Goal: Transaction & Acquisition: Purchase product/service

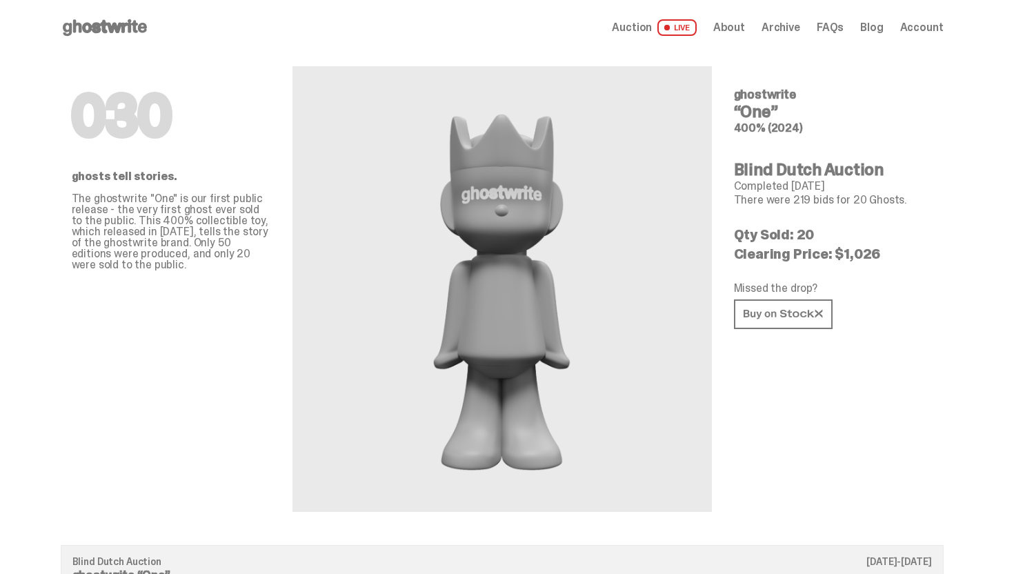
click at [124, 30] on use at bounding box center [105, 27] width 84 height 17
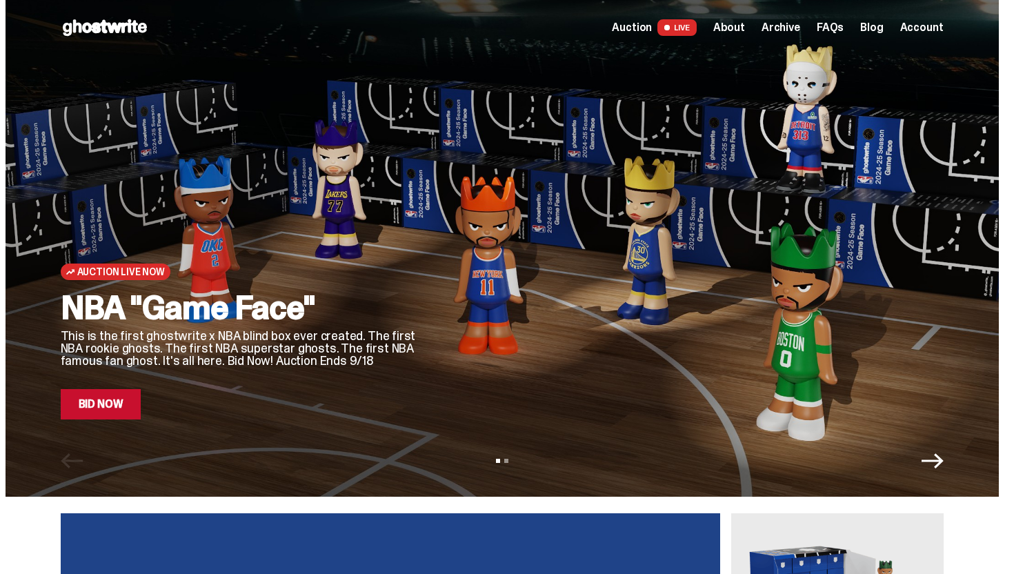
click at [103, 422] on div "Auction Live Now NBA "Game Face" This is the first ghostwrite x NBA blind box e…" at bounding box center [503, 248] width 994 height 497
click at [123, 407] on link "Bid Now" at bounding box center [101, 404] width 81 height 30
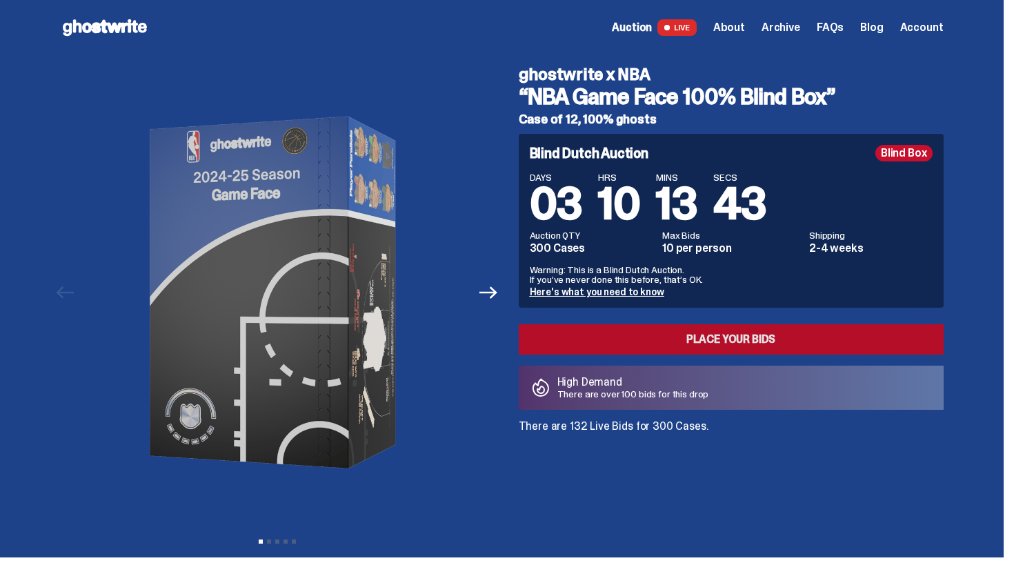
click at [733, 334] on link "Place your Bids" at bounding box center [731, 339] width 425 height 30
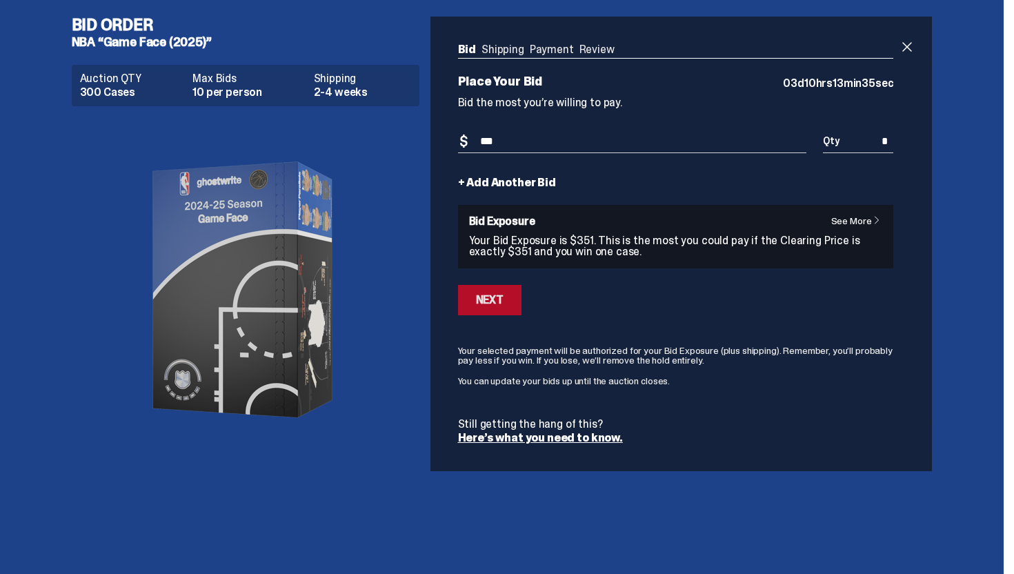
type input "***"
click at [511, 297] on button "Next" at bounding box center [489, 300] width 63 height 30
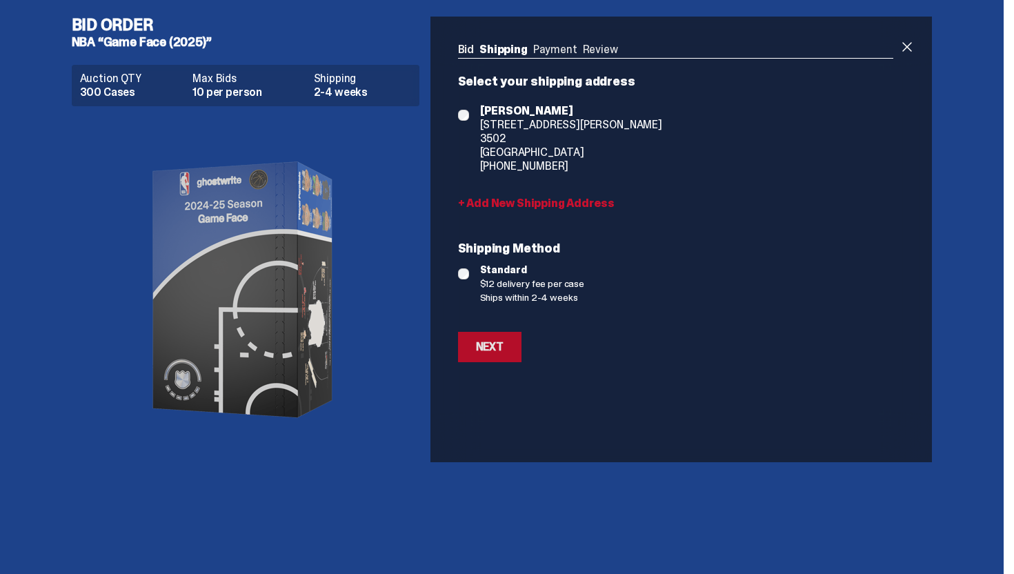
click at [491, 342] on div "Next" at bounding box center [490, 347] width 28 height 11
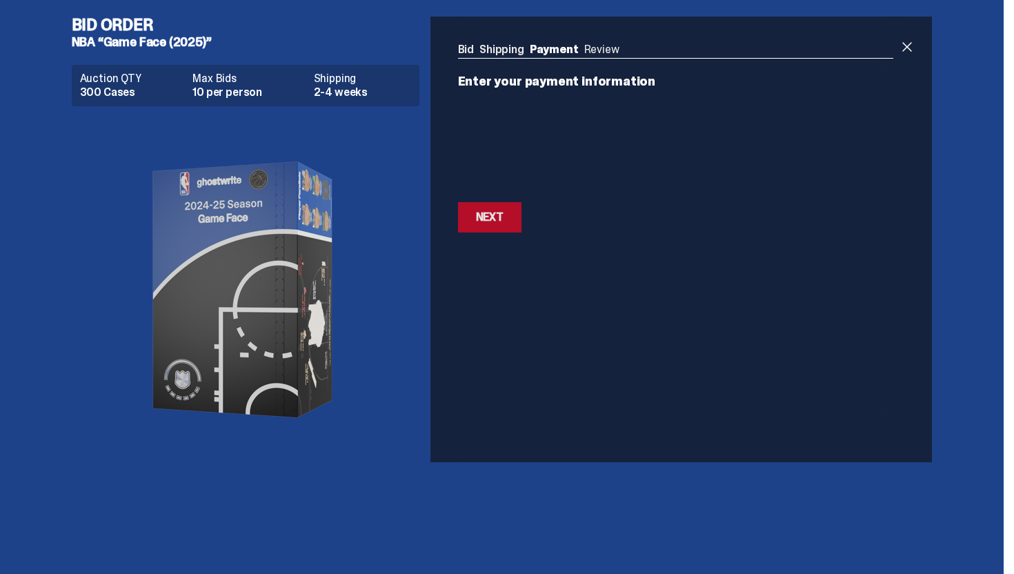
click at [499, 217] on div "Next" at bounding box center [490, 217] width 28 height 11
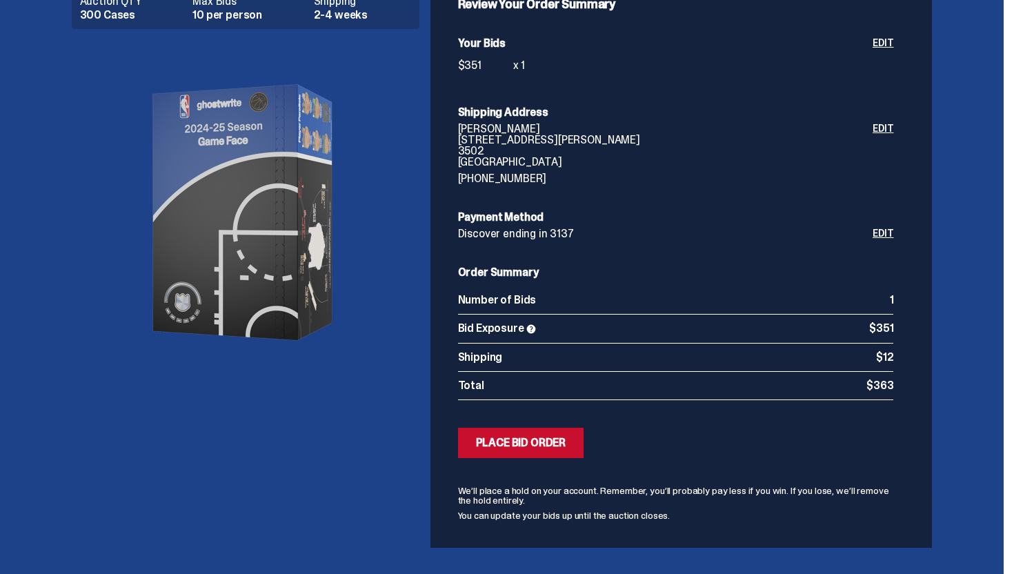
scroll to position [110, 0]
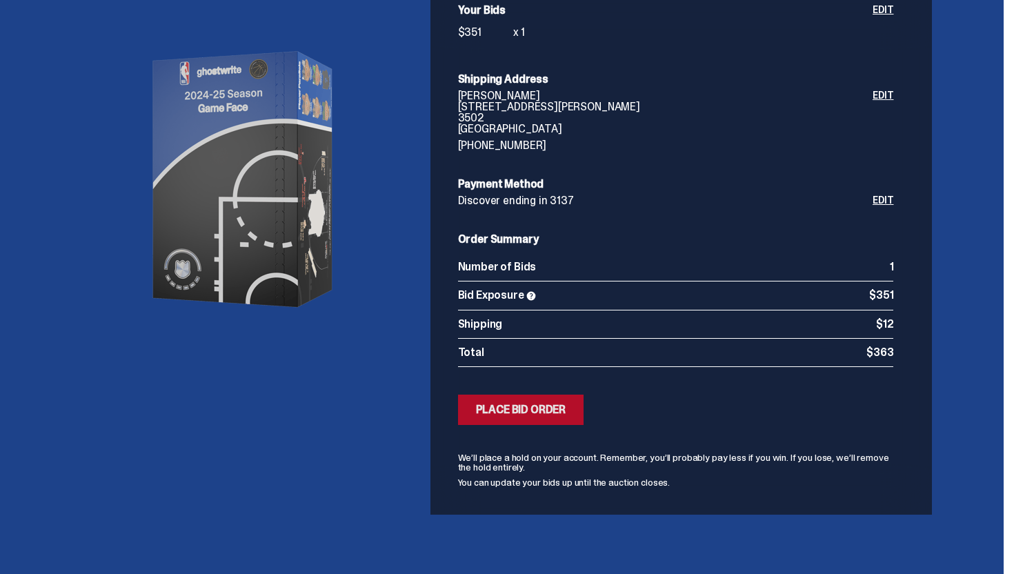
click at [562, 415] on div "Place Bid Order" at bounding box center [521, 409] width 90 height 11
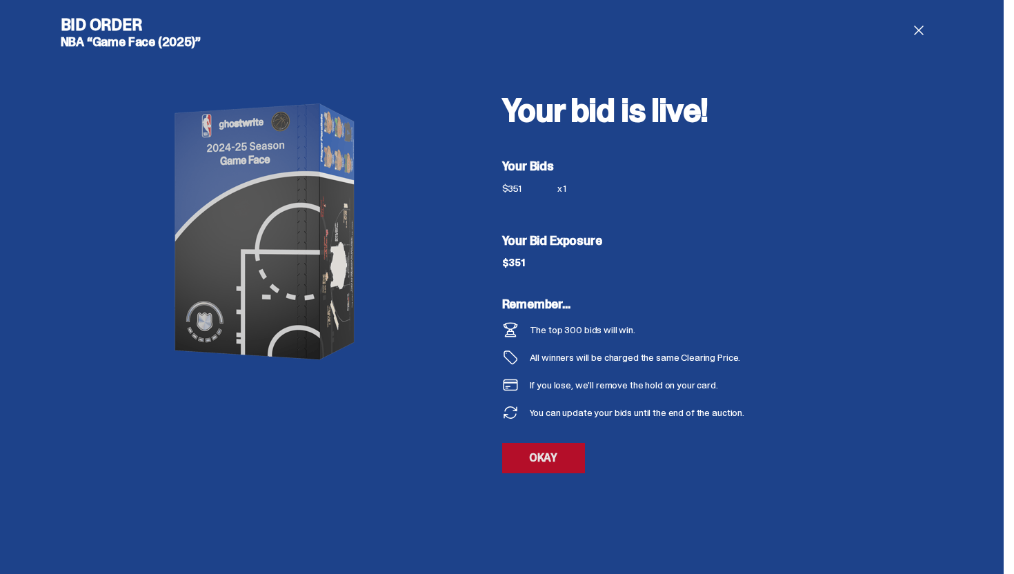
click at [561, 464] on link "OKAY" at bounding box center [543, 458] width 83 height 30
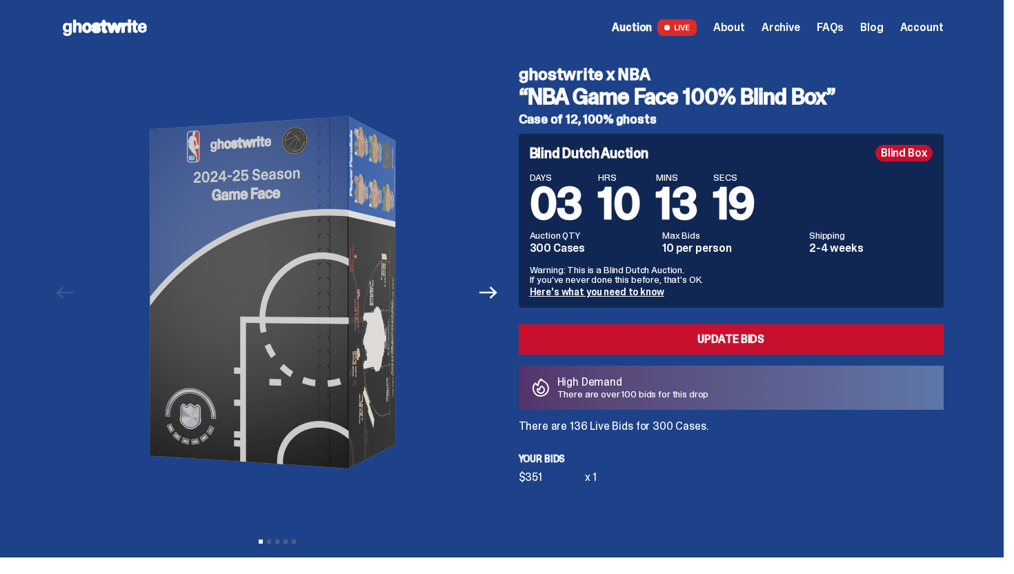
click at [929, 23] on span "Account" at bounding box center [921, 27] width 43 height 11
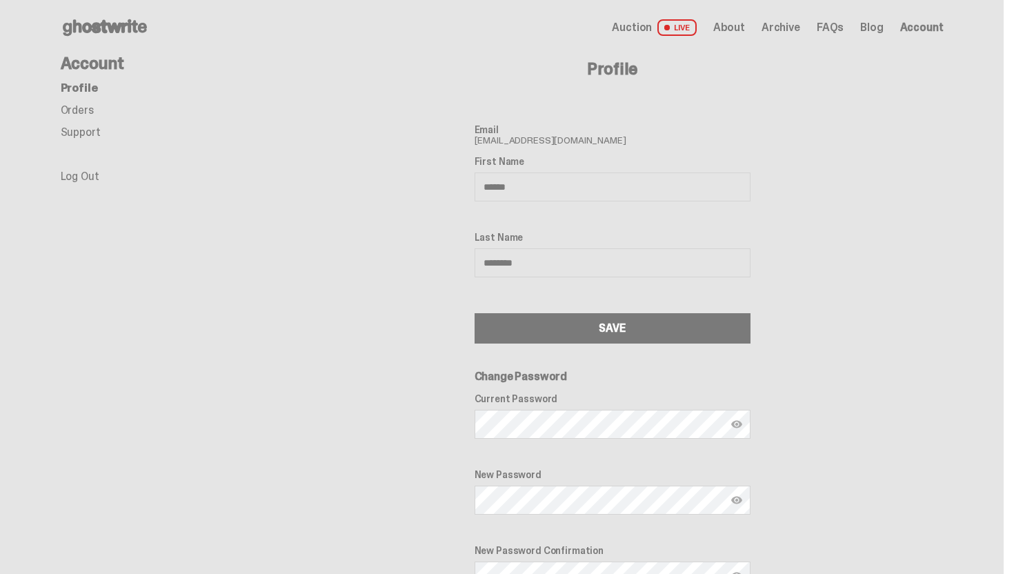
click at [83, 112] on link "Orders" at bounding box center [77, 110] width 33 height 14
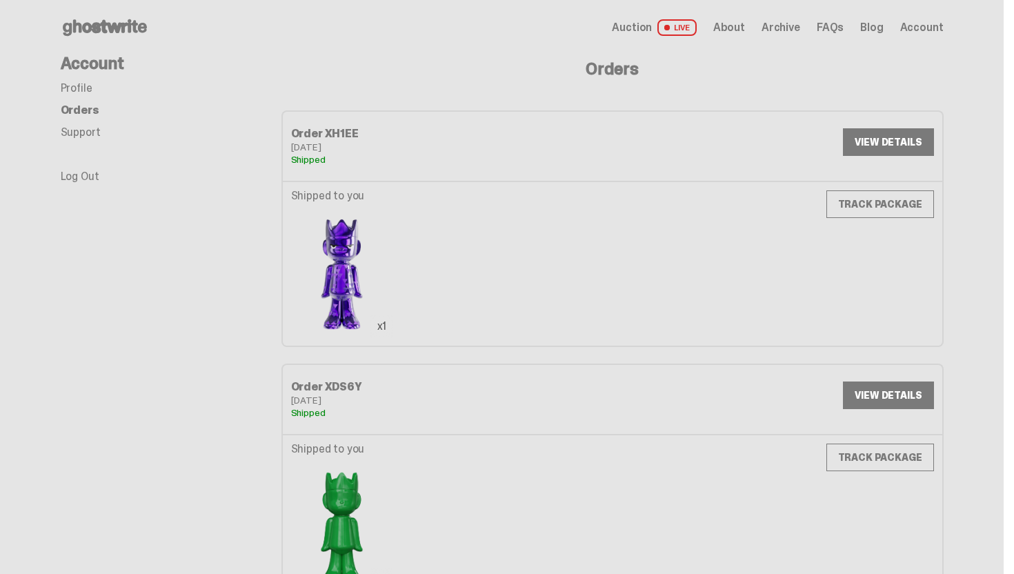
click at [882, 215] on link "TRACK PACKAGE" at bounding box center [881, 204] width 108 height 28
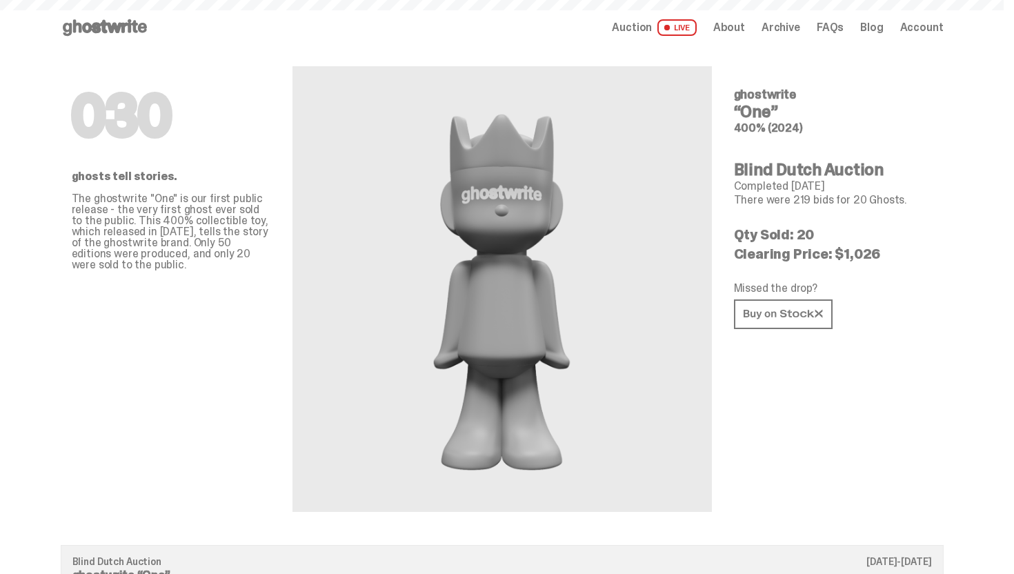
click at [130, 10] on div "Open main menu Home Auction LIVE About Archive FAQs Blog Account" at bounding box center [502, 27] width 883 height 55
click at [130, 20] on icon at bounding box center [105, 28] width 88 height 22
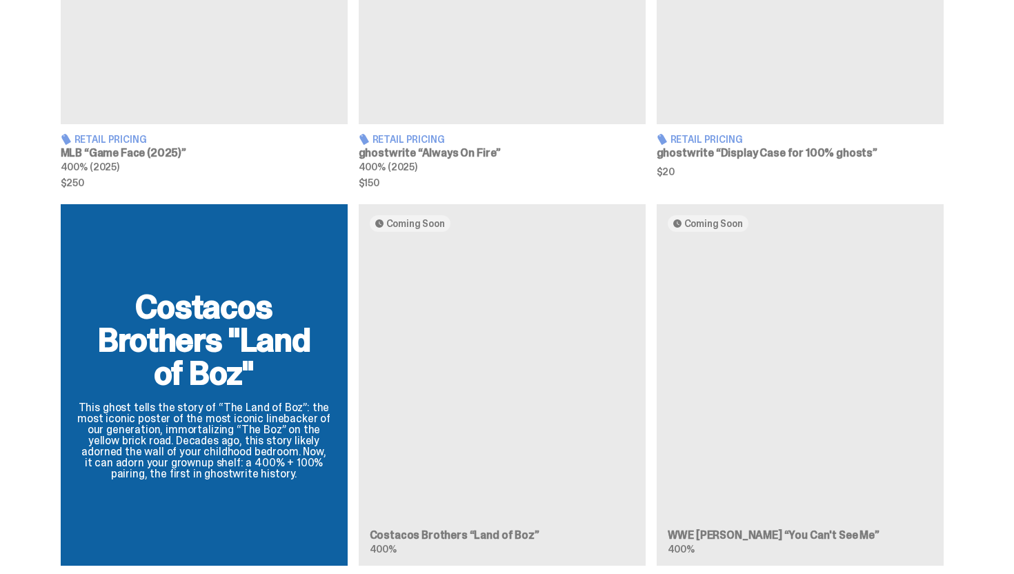
click at [794, 447] on div "Costacos Brothers "Land of Boz" This ghost tells the story of “The Land of Boz”…" at bounding box center [503, 390] width 994 height 373
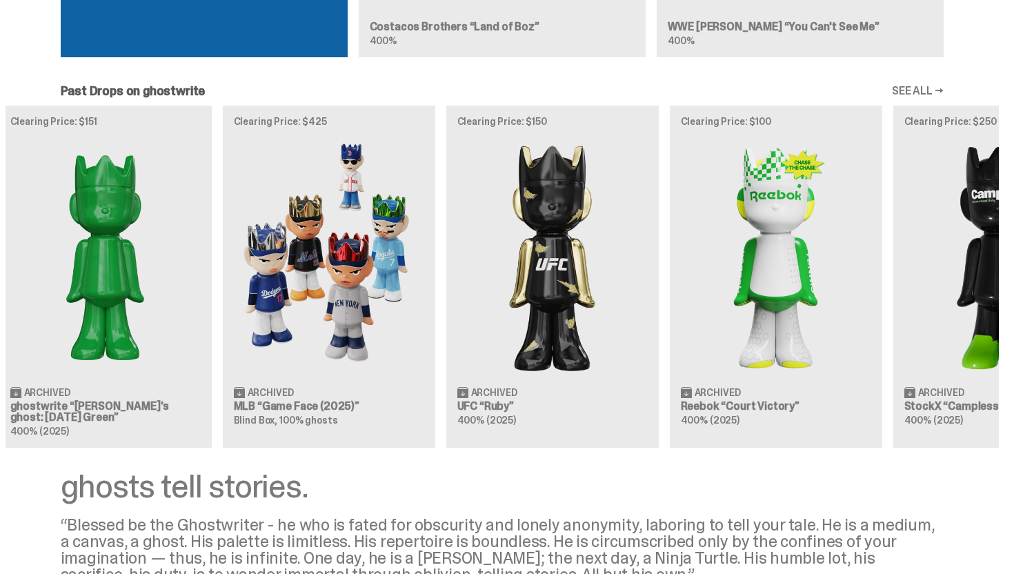
scroll to position [0, 447]
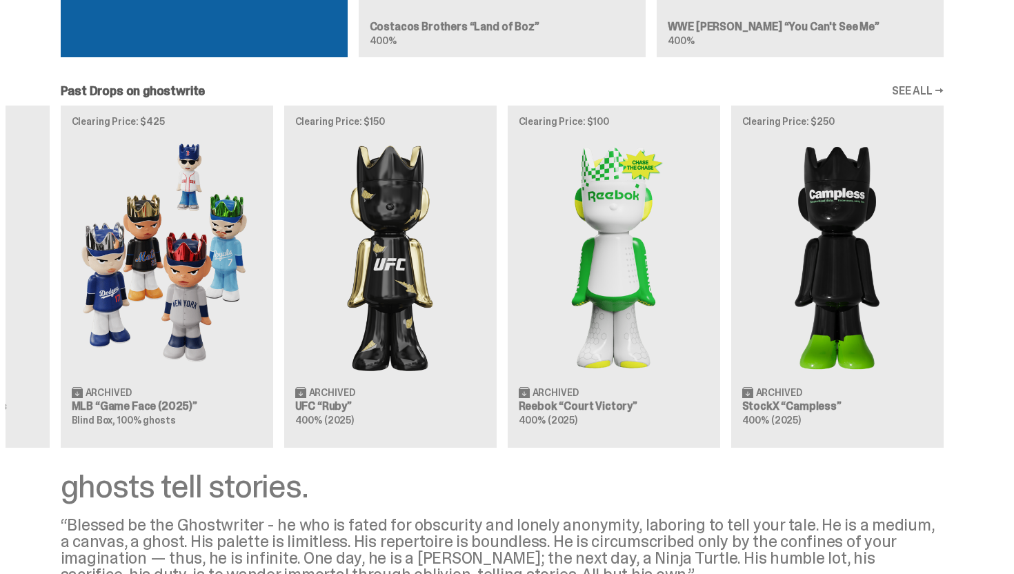
click at [902, 86] on link "SEE ALL →" at bounding box center [918, 91] width 52 height 11
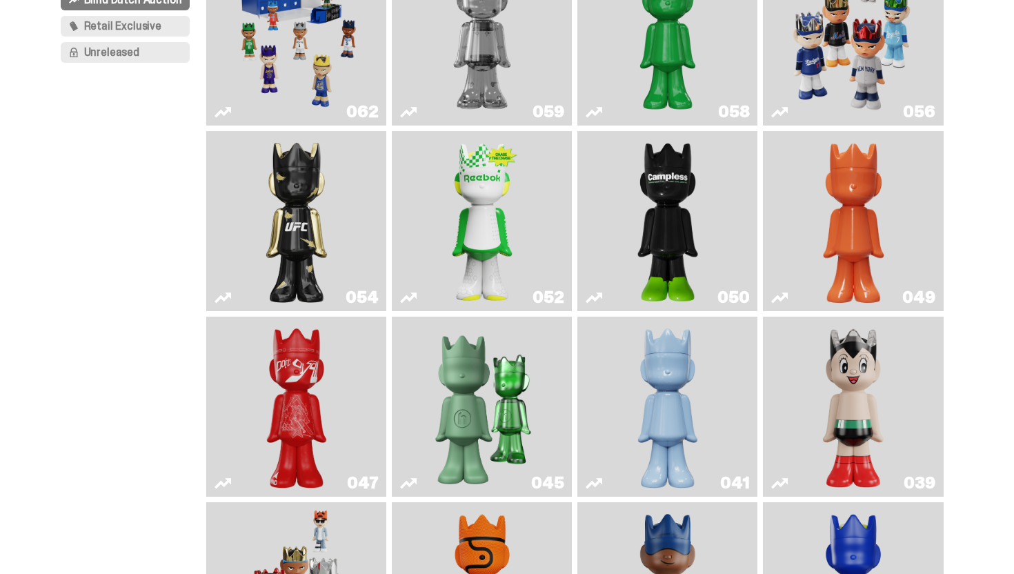
scroll to position [219, 0]
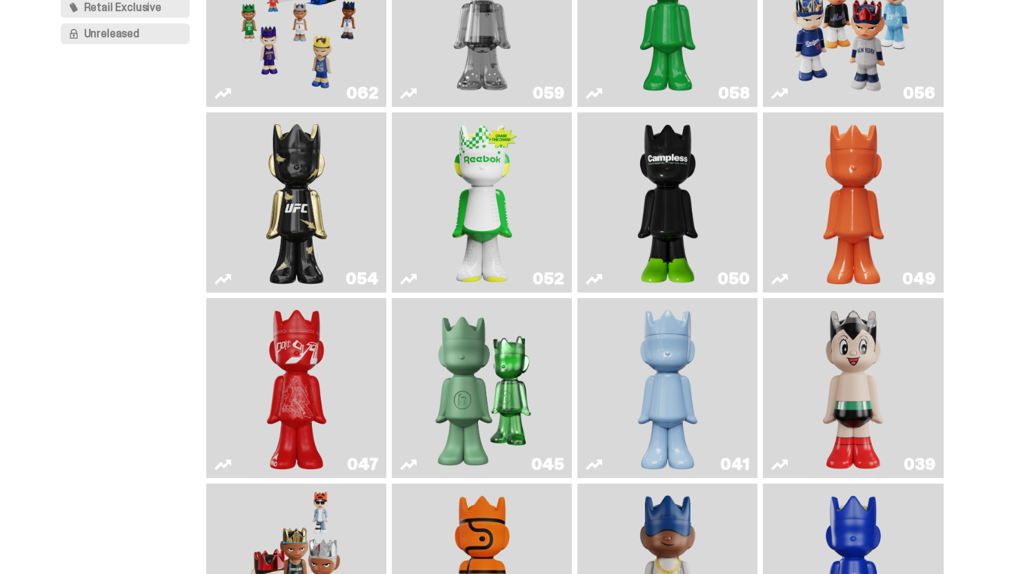
click at [881, 210] on img "Schrödinger's ghost: Orange Vibe" at bounding box center [853, 202] width 73 height 169
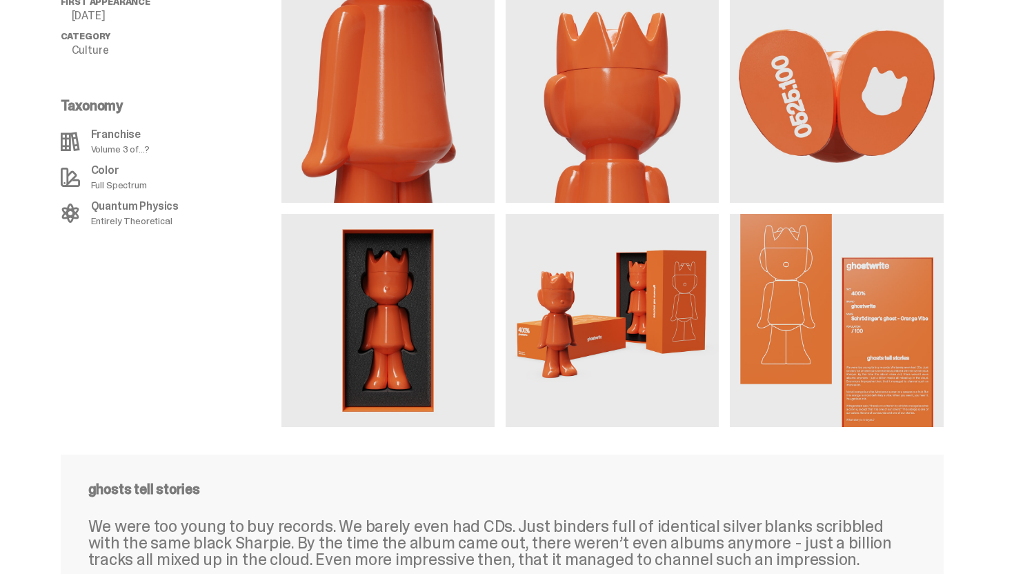
scroll to position [1290, 0]
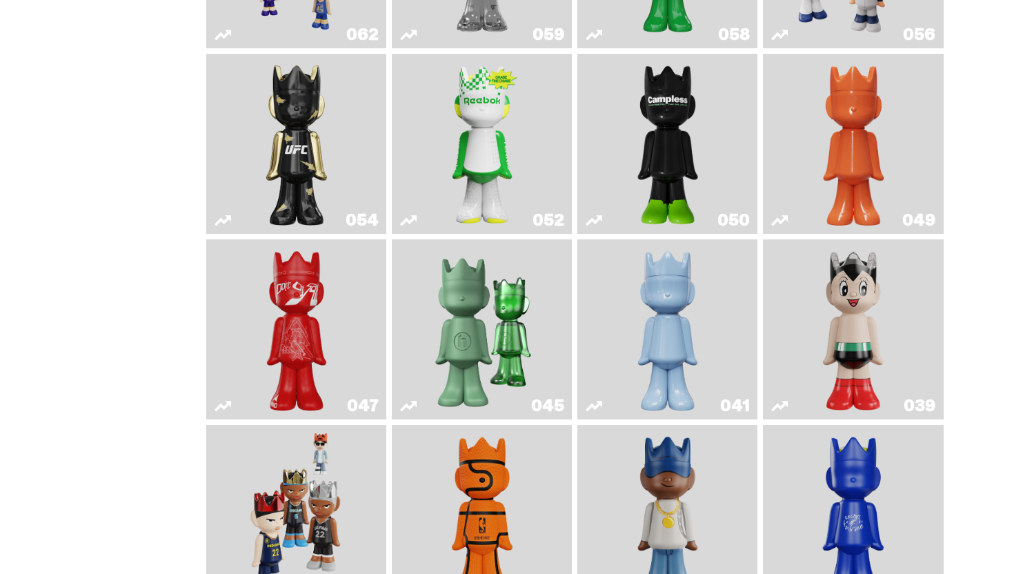
scroll to position [286, 0]
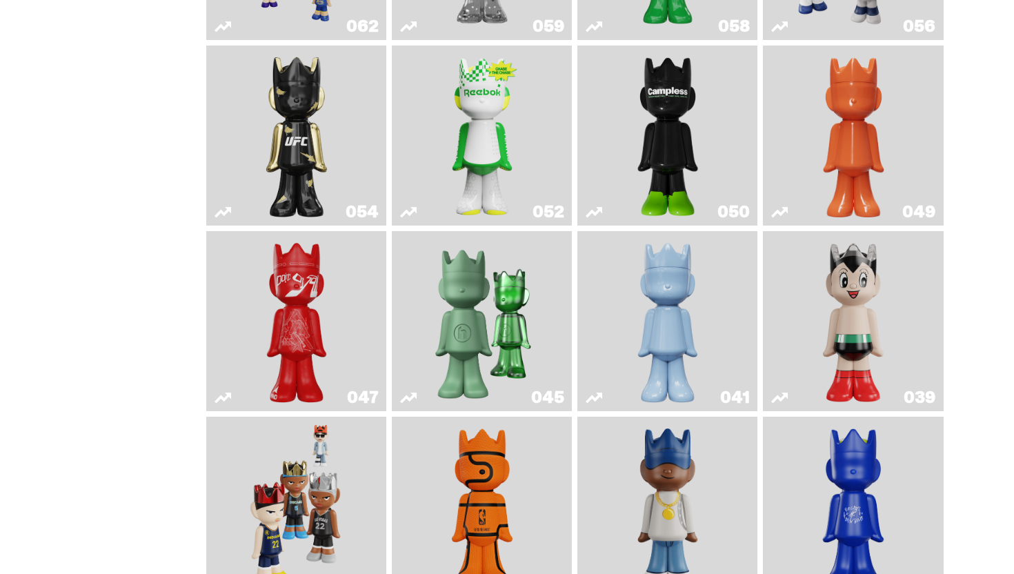
click at [693, 333] on img "Schrödinger's ghost: Winter Blue" at bounding box center [667, 321] width 73 height 169
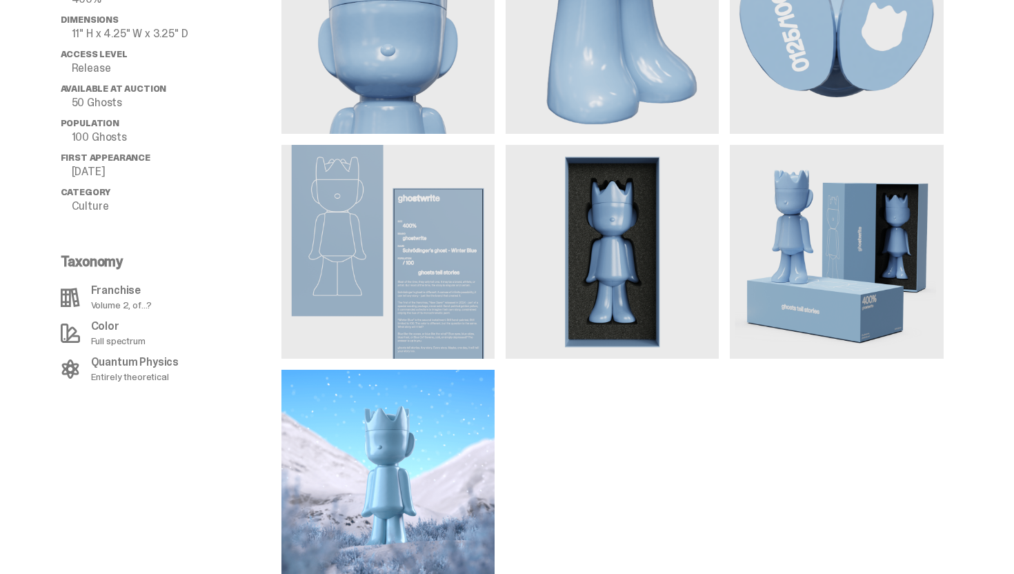
scroll to position [1014, 0]
